Goal: Complete application form: Complete application form

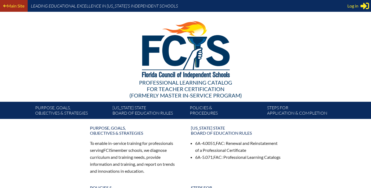
click at [14, 5] on link "Main Site" at bounding box center [13, 5] width 25 height 7
click at [355, 5] on span "Log in" at bounding box center [352, 6] width 11 height 6
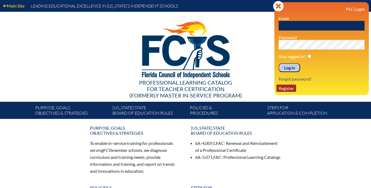
click at [290, 88] on link "Register" at bounding box center [286, 88] width 20 height 7
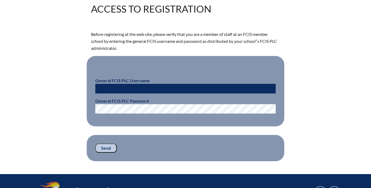
scroll to position [135, 0]
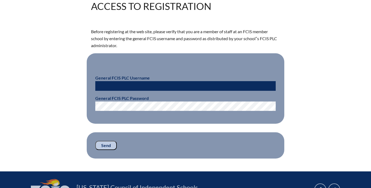
click at [136, 85] on input "text" at bounding box center [185, 86] width 180 height 10
type input "fcismember"
click at [102, 144] on input "Send" at bounding box center [105, 145] width 21 height 9
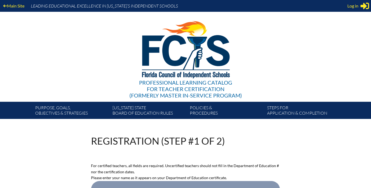
scroll to position [135, 0]
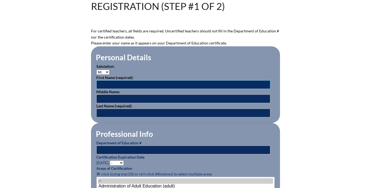
click at [110, 83] on input "text" at bounding box center [183, 85] width 174 height 9
type input "Staci"
click at [109, 110] on input "text" at bounding box center [183, 113] width 174 height 9
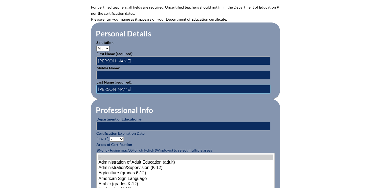
scroll to position [160, 0]
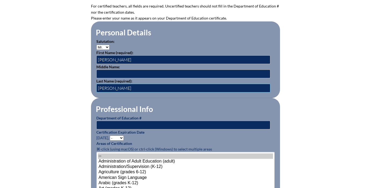
type input "Schulster"
click at [103, 125] on input "text" at bounding box center [183, 125] width 174 height 9
paste input "761232"
type input "761232"
click at [123, 138] on select "- 2031 2030 2029 2028 2027 2026 2025 2024 2023 2022 2021 2020 2019 2018 2017 20…" at bounding box center [117, 138] width 14 height 5
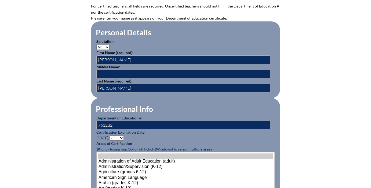
select select "2029"
click at [111, 136] on select "- 2031 2030 2029 2028 2027 2026 2025 2024 2023 2022 2021 2020 2019 2018 2017 20…" at bounding box center [117, 138] width 14 height 5
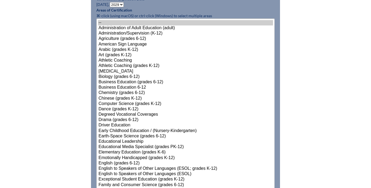
scroll to position [294, 0]
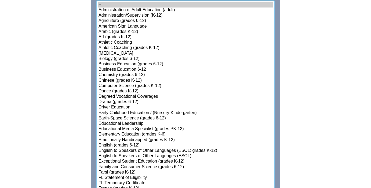
select select"]"] "15131"
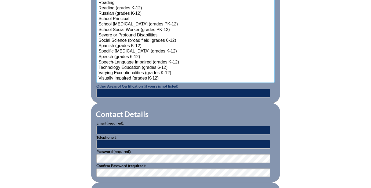
scroll to position [685, 0]
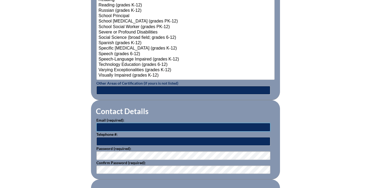
click at [141, 127] on input "text" at bounding box center [183, 127] width 174 height 9
type input "[PERSON_NAME][EMAIL_ADDRESS][PERSON_NAME][DOMAIN_NAME]"
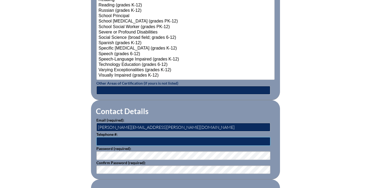
click at [123, 141] on input "text" at bounding box center [183, 141] width 174 height 9
type input "561-613-3293"
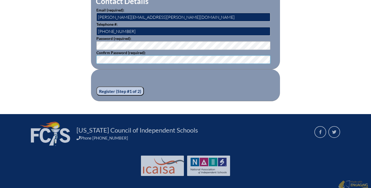
scroll to position [798, 0]
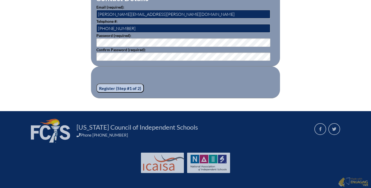
click at [112, 87] on input "Register (Step #1 of 2)" at bounding box center [120, 88] width 48 height 9
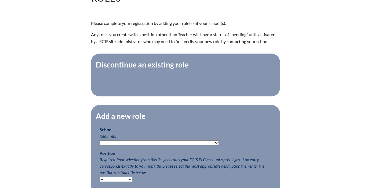
scroll to position [162, 0]
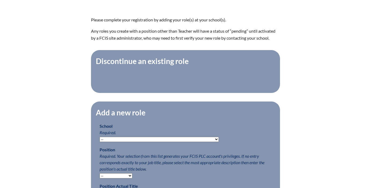
click at [152, 140] on select "-- Autism Inspired Academy Academy at Ocean Reef Academy at the Lakes Academy P…" at bounding box center [159, 139] width 119 height 5
select select "20332"
click at [100, 137] on select "-- Autism Inspired Academy Academy at Ocean Reef Academy at the Lakes Academy P…" at bounding box center [159, 139] width 119 height 5
click at [122, 176] on select "-- Teacher PLC Coordinator Head of School Administrator" at bounding box center [116, 176] width 33 height 5
select select "15563"
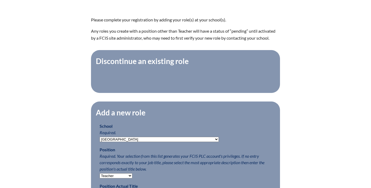
click at [100, 174] on select "-- Teacher PLC Coordinator Head of School Administrator" at bounding box center [116, 176] width 33 height 5
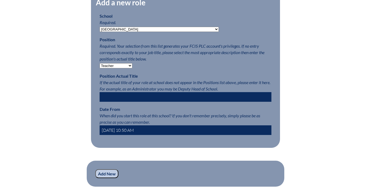
scroll to position [273, 0]
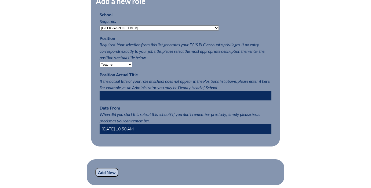
click at [149, 127] on input "2025-09-05 10:50 AM" at bounding box center [186, 129] width 172 height 10
type input "2"
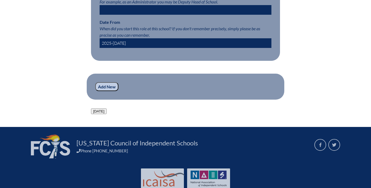
scroll to position [360, 0]
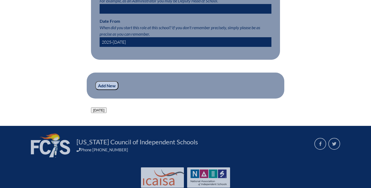
type input "2025-August 11"
click at [111, 86] on input "Add New" at bounding box center [106, 85] width 23 height 9
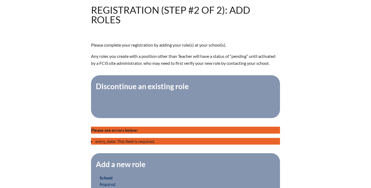
scroll to position [138, 0]
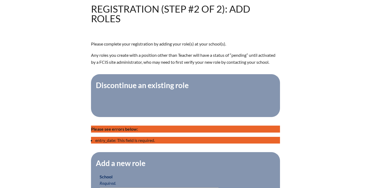
click at [162, 90] on fieldset "Discontinue an existing role" at bounding box center [185, 95] width 189 height 43
click at [161, 87] on legend "Discontinue an existing role" at bounding box center [142, 85] width 94 height 9
click at [149, 107] on fieldset "Discontinue an existing role" at bounding box center [185, 95] width 189 height 43
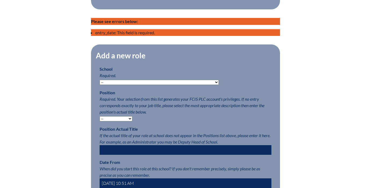
scroll to position [246, 0]
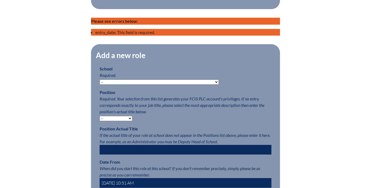
click at [127, 21] on b "Please see errors below:" at bounding box center [114, 21] width 47 height 5
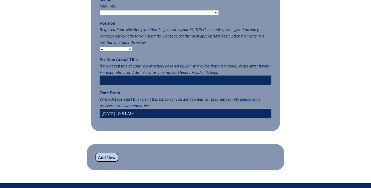
scroll to position [318, 0]
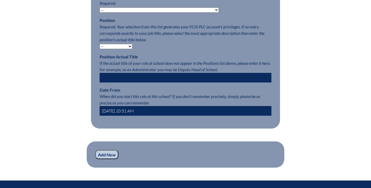
click at [154, 112] on input "2025-09-05 10:51 AM" at bounding box center [186, 111] width 172 height 10
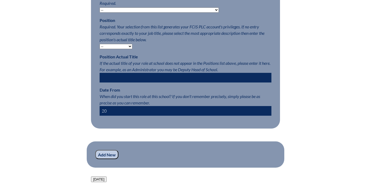
type input "2"
type input "8/11/2025"
click at [95, 150] on input "Add New" at bounding box center [106, 154] width 23 height 9
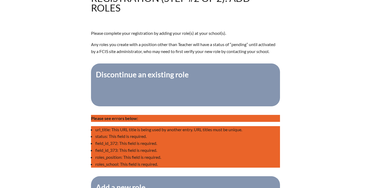
scroll to position [143, 0]
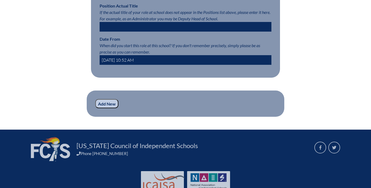
scroll to position [370, 0]
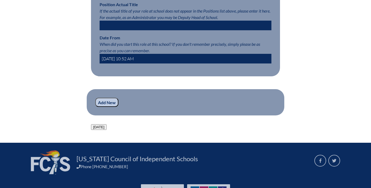
click at [150, 59] on input "[DATE] 10:52 AM" at bounding box center [186, 59] width 172 height 10
type input "2"
type input "[DATE] 8:00 am"
click at [95, 98] on input "Add New" at bounding box center [106, 102] width 23 height 9
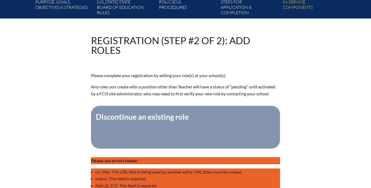
scroll to position [104, 0]
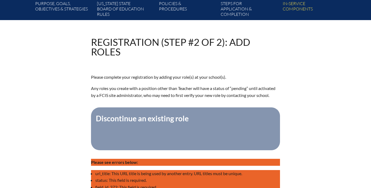
click at [167, 118] on legend "Discontinue an existing role" at bounding box center [142, 118] width 94 height 9
click at [222, 127] on fieldset "Discontinue an existing role" at bounding box center [185, 129] width 189 height 43
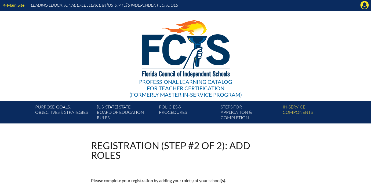
scroll to position [0, 0]
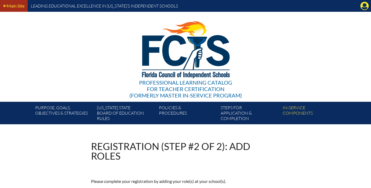
click at [14, 5] on link "Main Site" at bounding box center [13, 5] width 25 height 7
